Goal: Navigation & Orientation: Find specific page/section

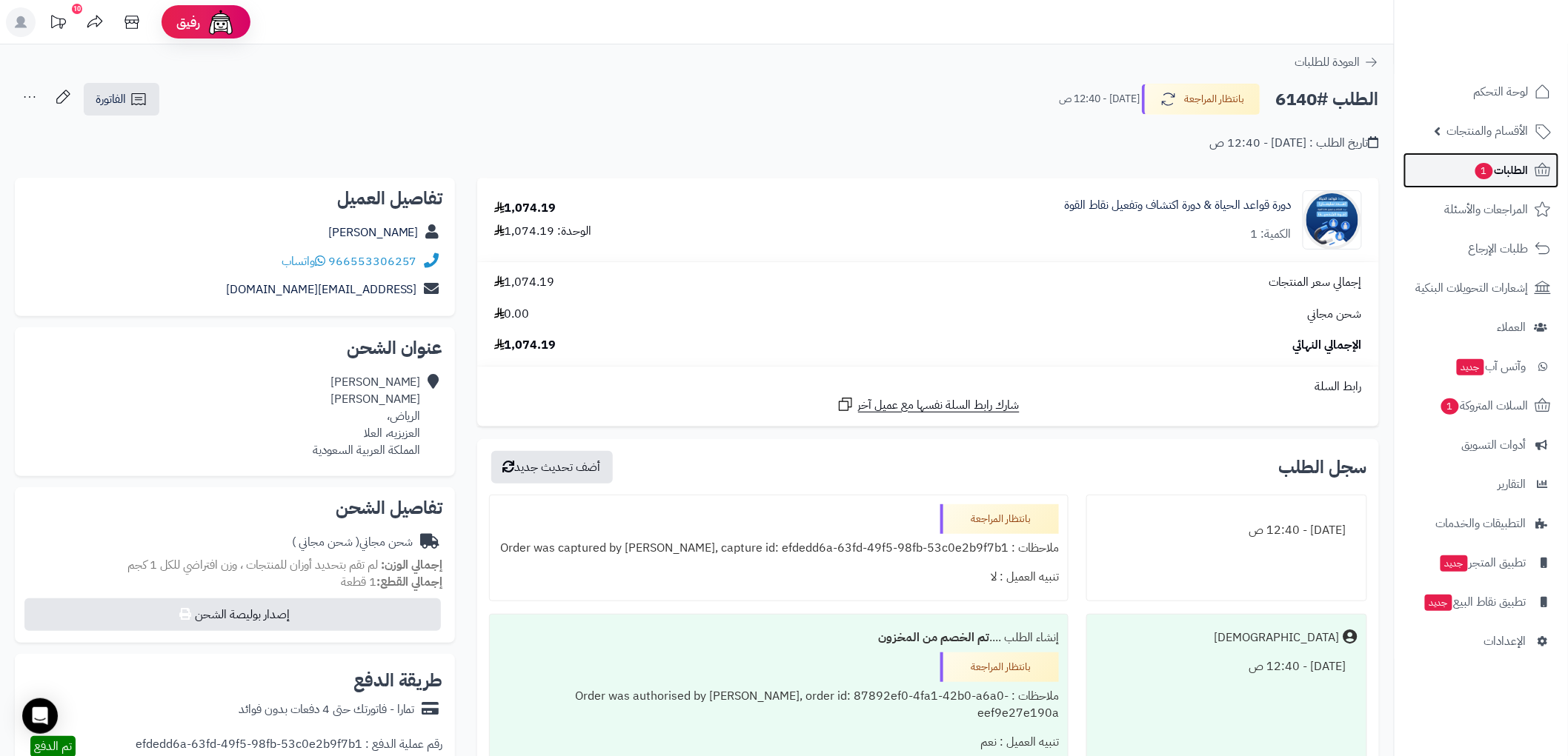
click at [1500, 166] on span "الطلبات 1" at bounding box center [1501, 170] width 55 height 20
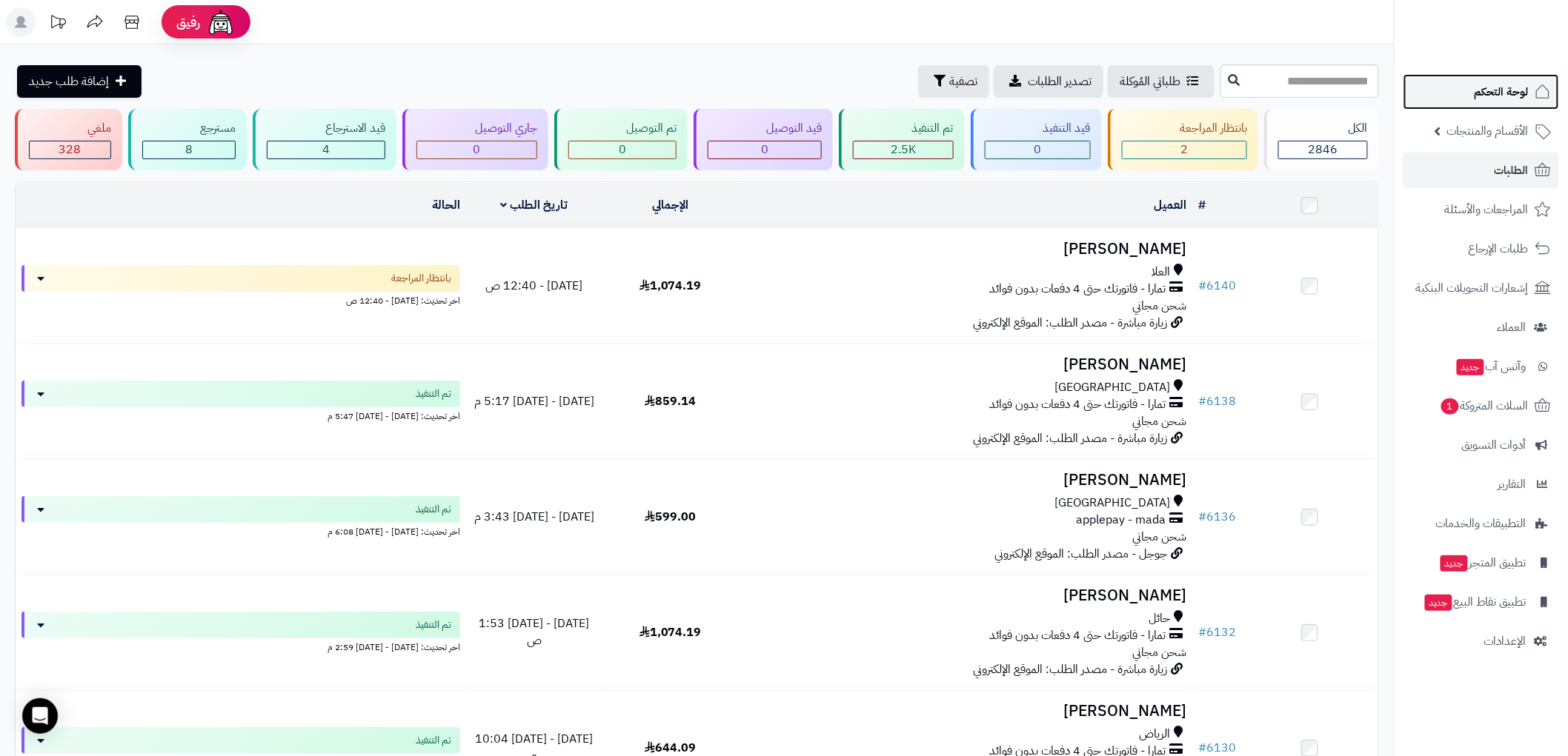
click at [1491, 96] on span "لوحة التحكم" at bounding box center [1501, 91] width 54 height 20
